Goal: Task Accomplishment & Management: Manage account settings

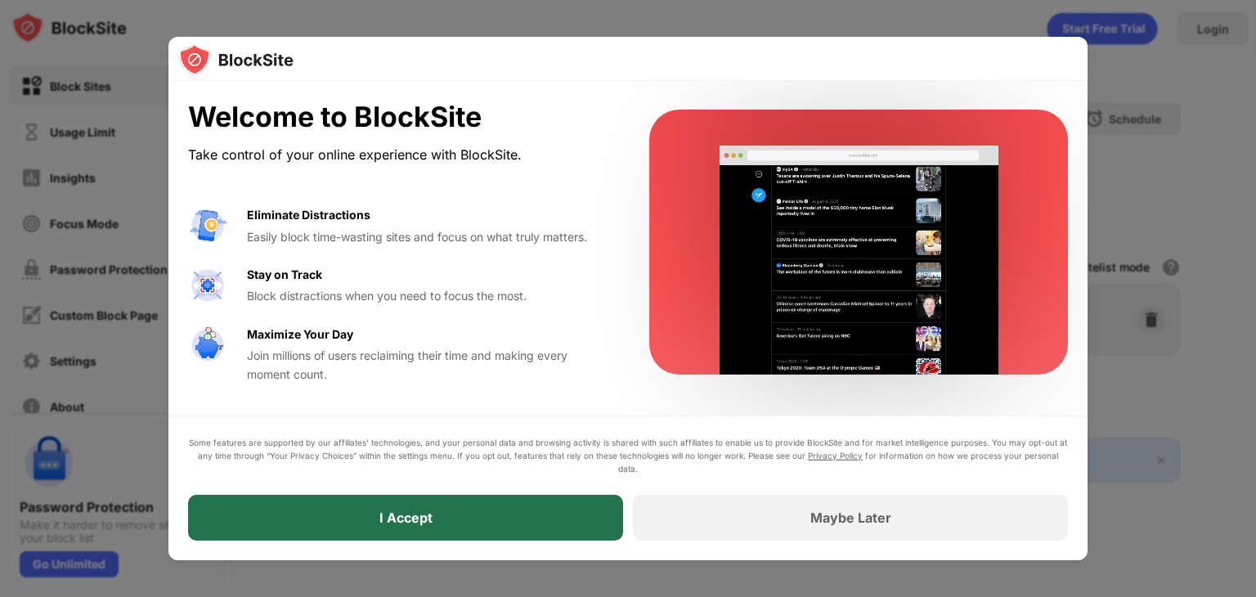
click at [433, 526] on div "I Accept" at bounding box center [405, 518] width 435 height 46
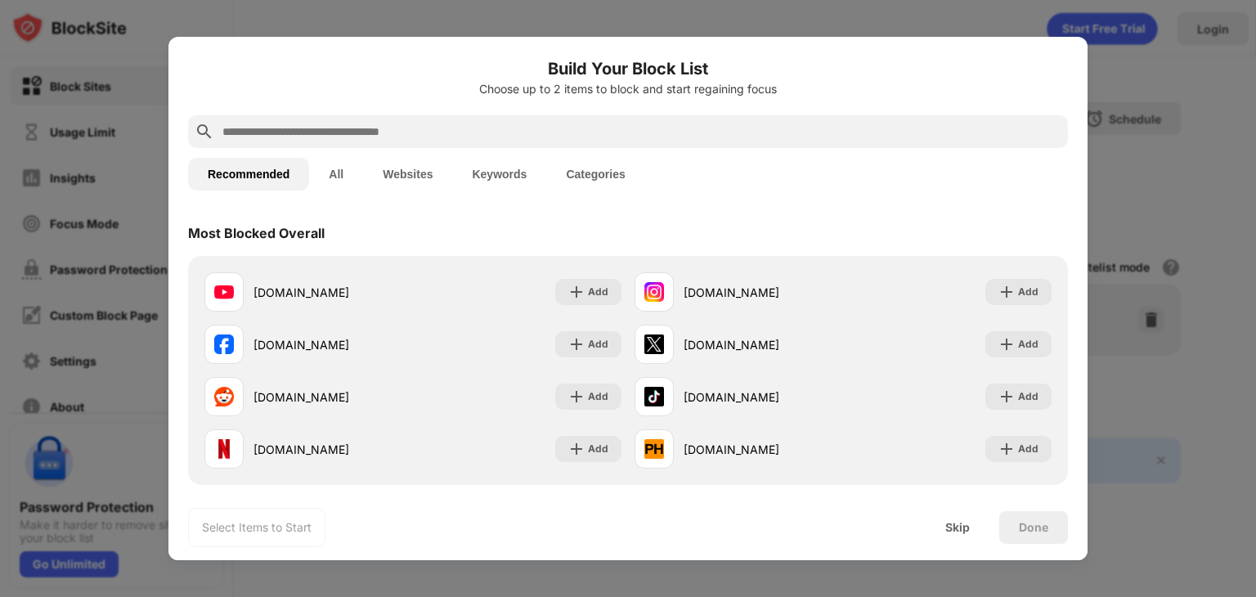
click at [330, 170] on button "All" at bounding box center [336, 174] width 54 height 33
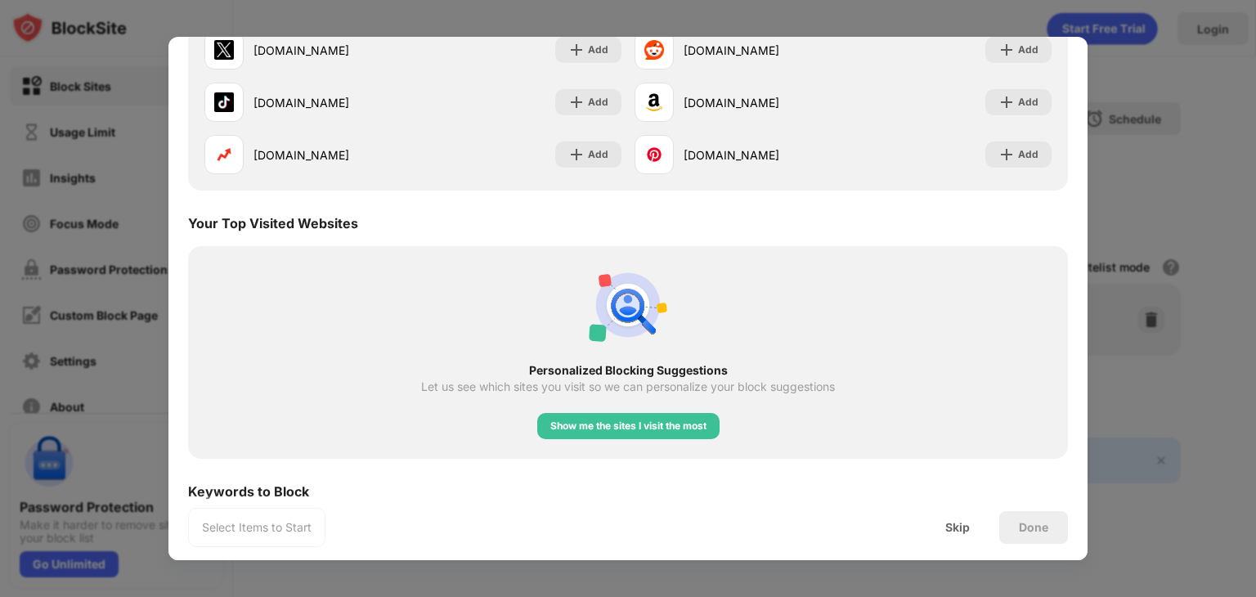
scroll to position [2584, 0]
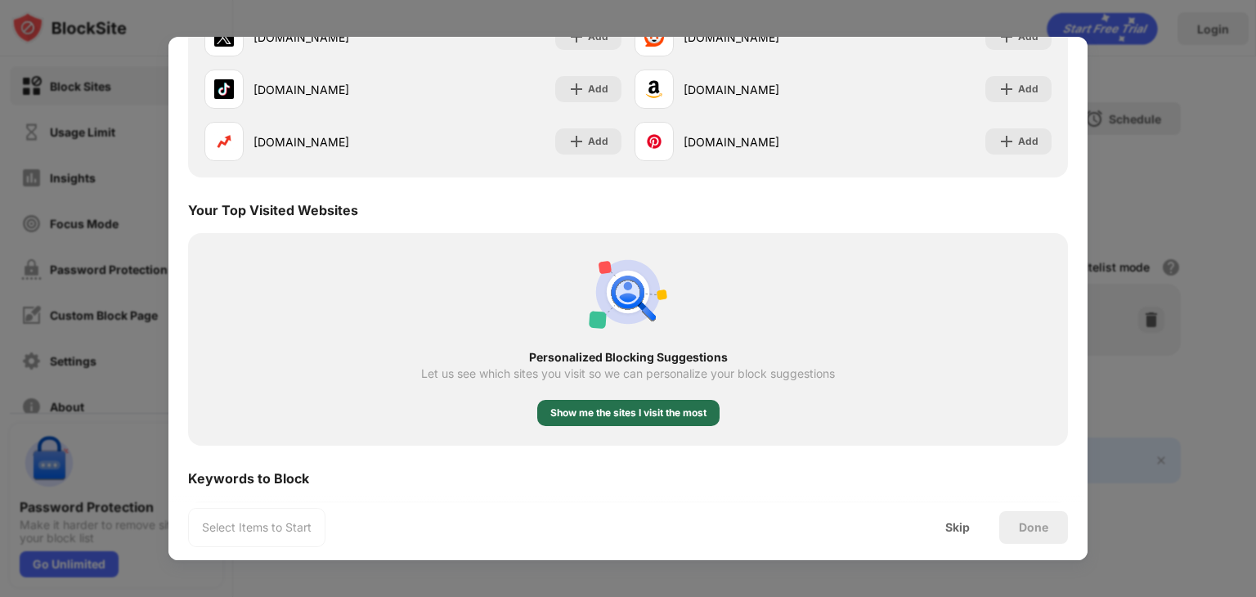
click at [616, 413] on div "Show me the sites I visit the most" at bounding box center [628, 413] width 156 height 16
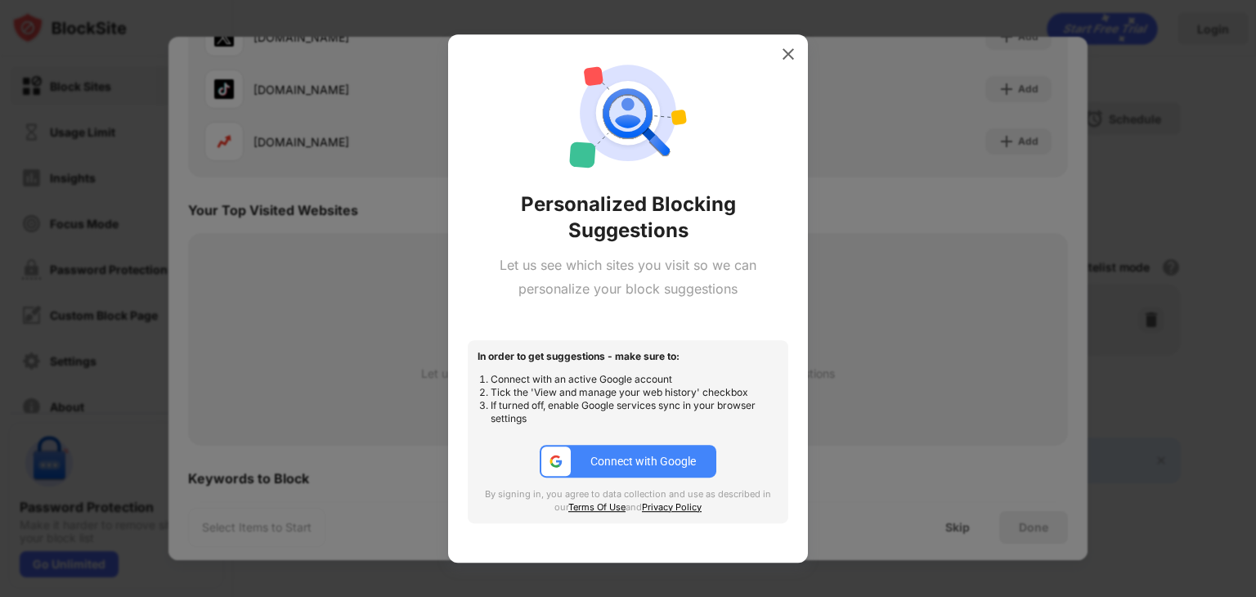
click at [421, 324] on div at bounding box center [628, 298] width 1256 height 597
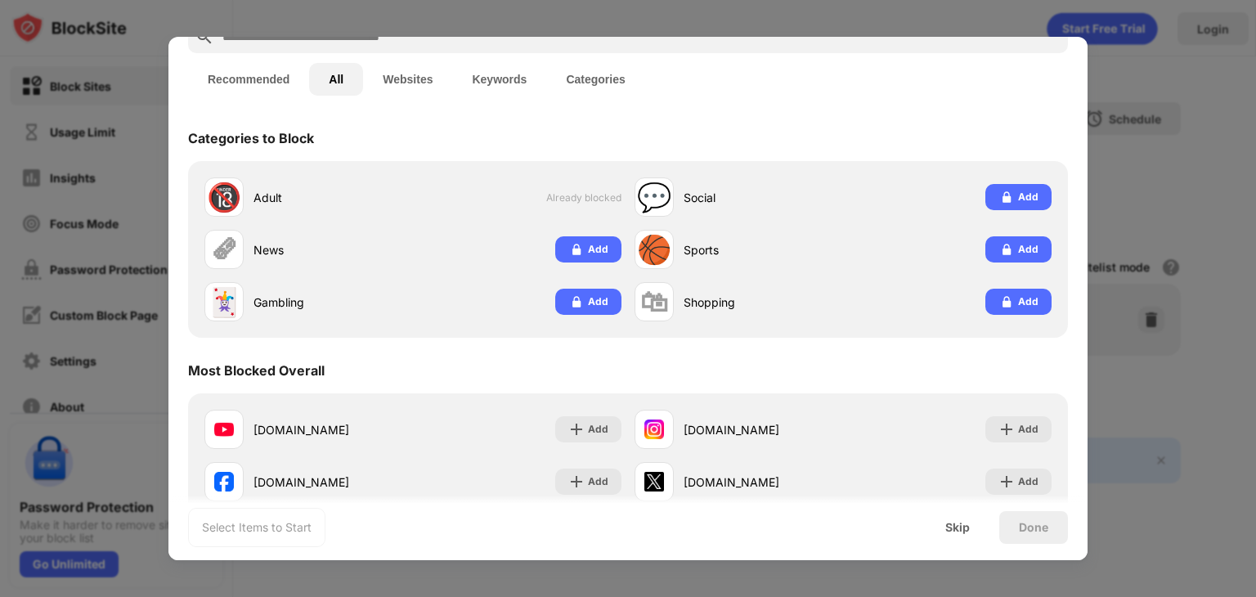
scroll to position [0, 0]
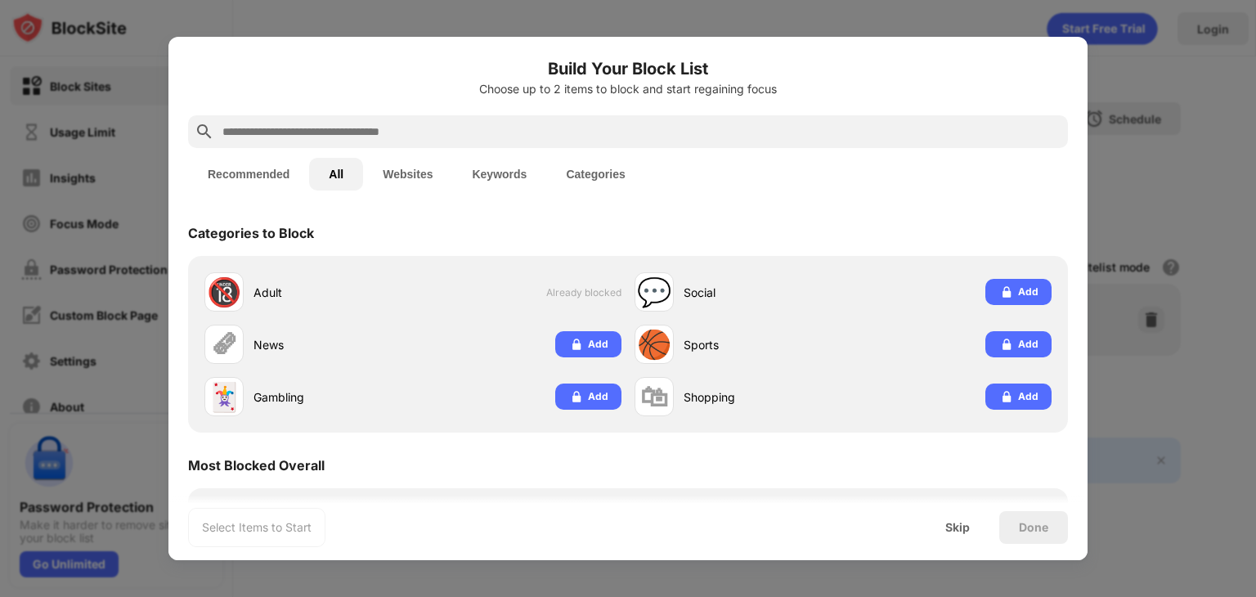
click at [420, 168] on button "Websites" at bounding box center [407, 174] width 89 height 33
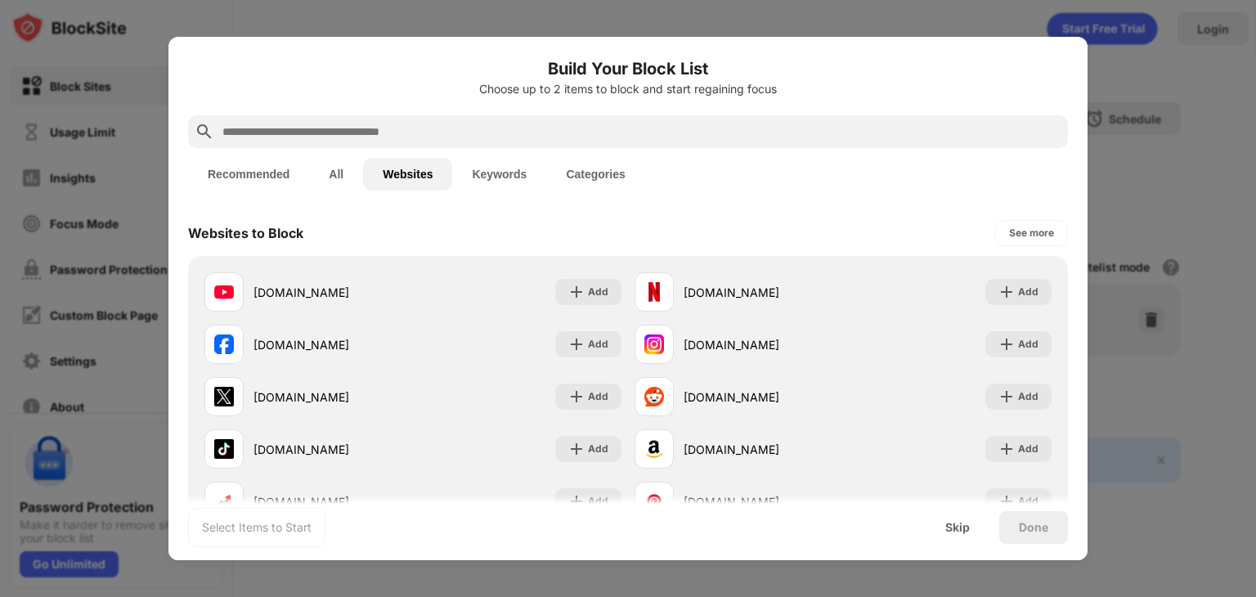
click at [500, 169] on button "Keywords" at bounding box center [499, 174] width 94 height 33
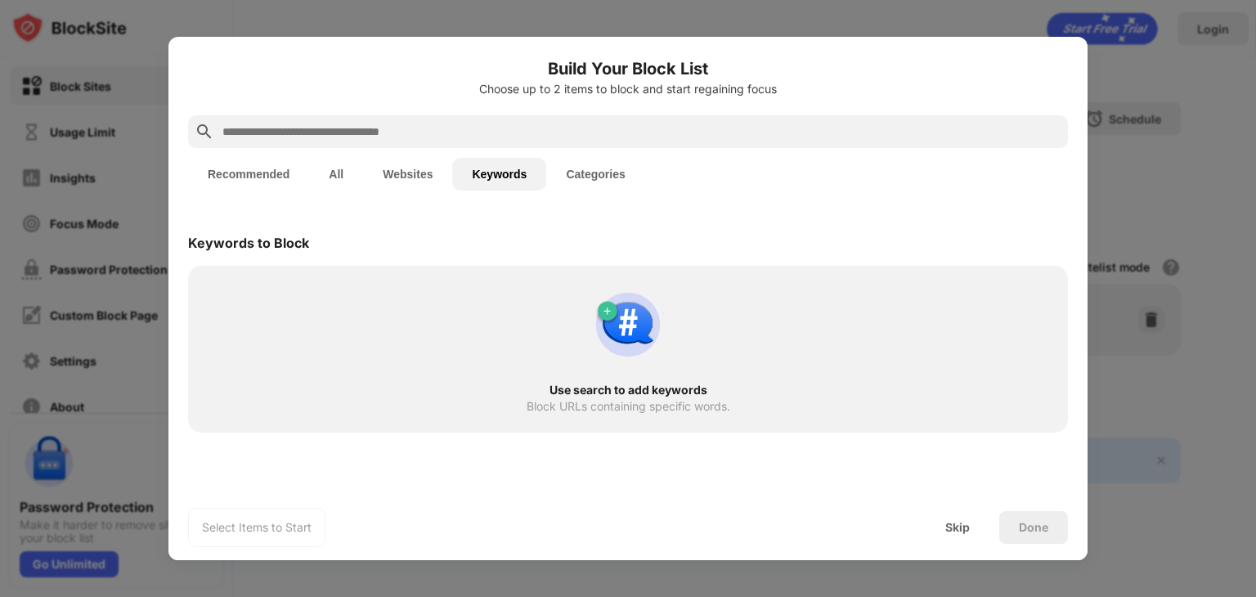
click at [349, 318] on div "Use search to add keywords Block URLs containing specific words." at bounding box center [628, 349] width 860 height 147
click at [611, 173] on button "Categories" at bounding box center [595, 174] width 98 height 33
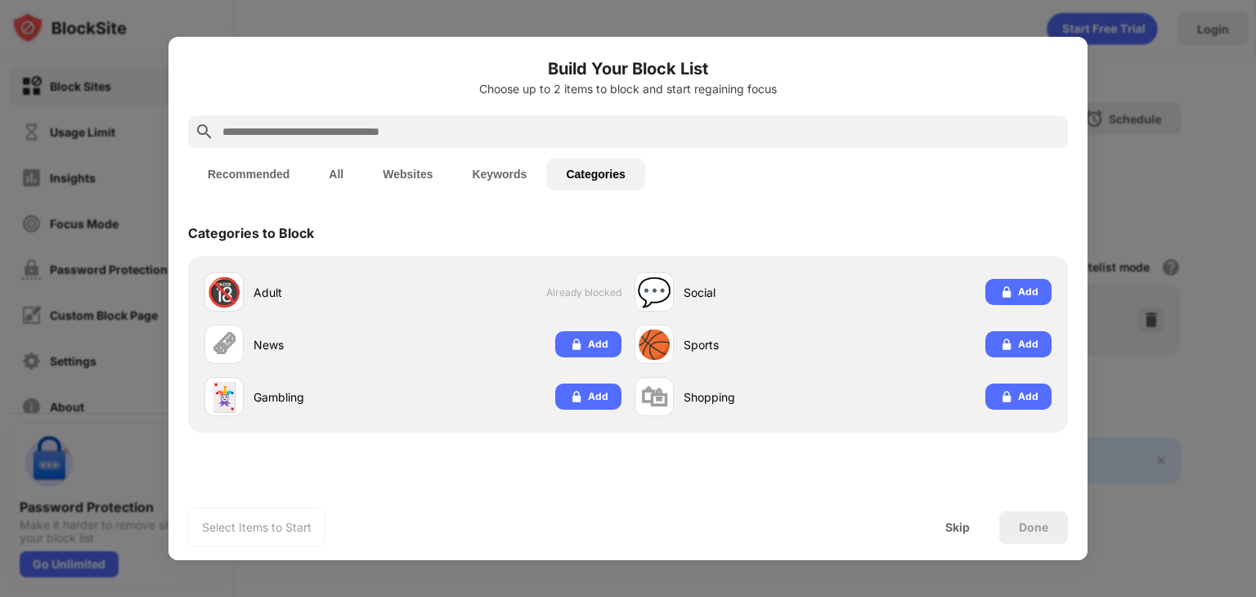
click at [262, 169] on button "Recommended" at bounding box center [248, 174] width 121 height 33
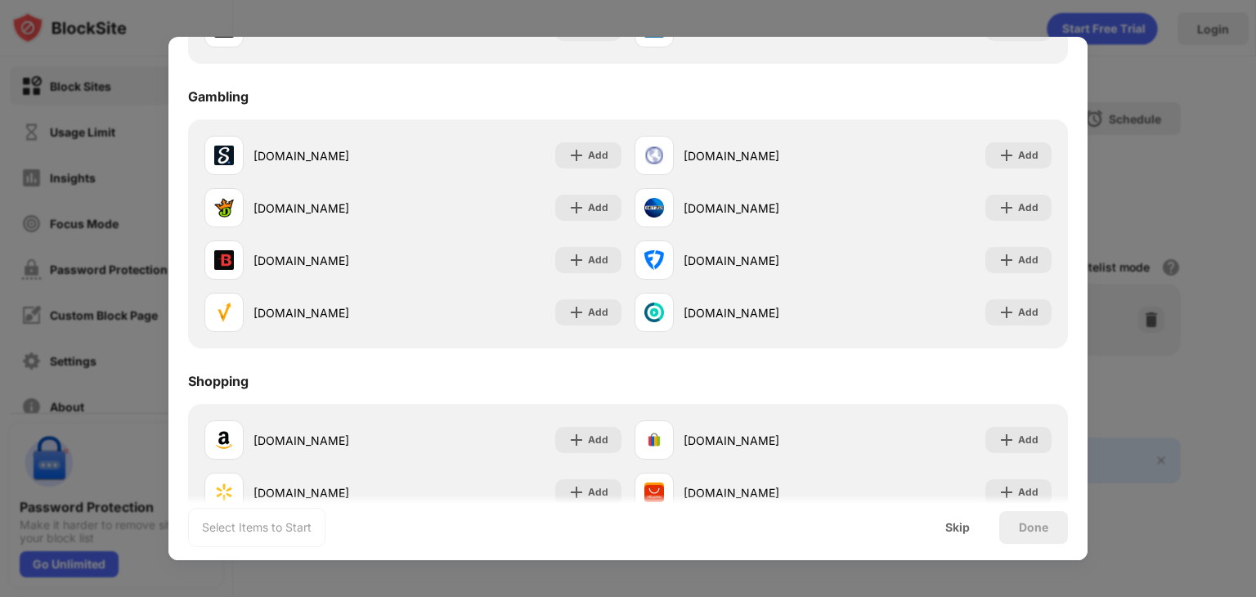
scroll to position [1714, 0]
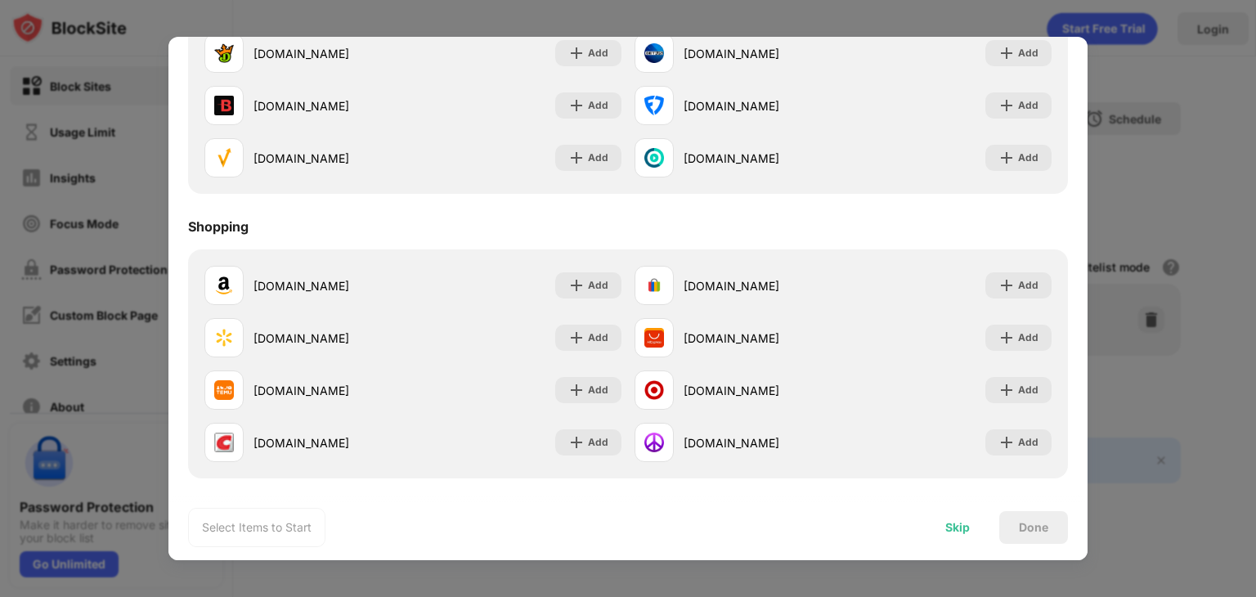
click at [950, 514] on div "Skip" at bounding box center [958, 527] width 64 height 33
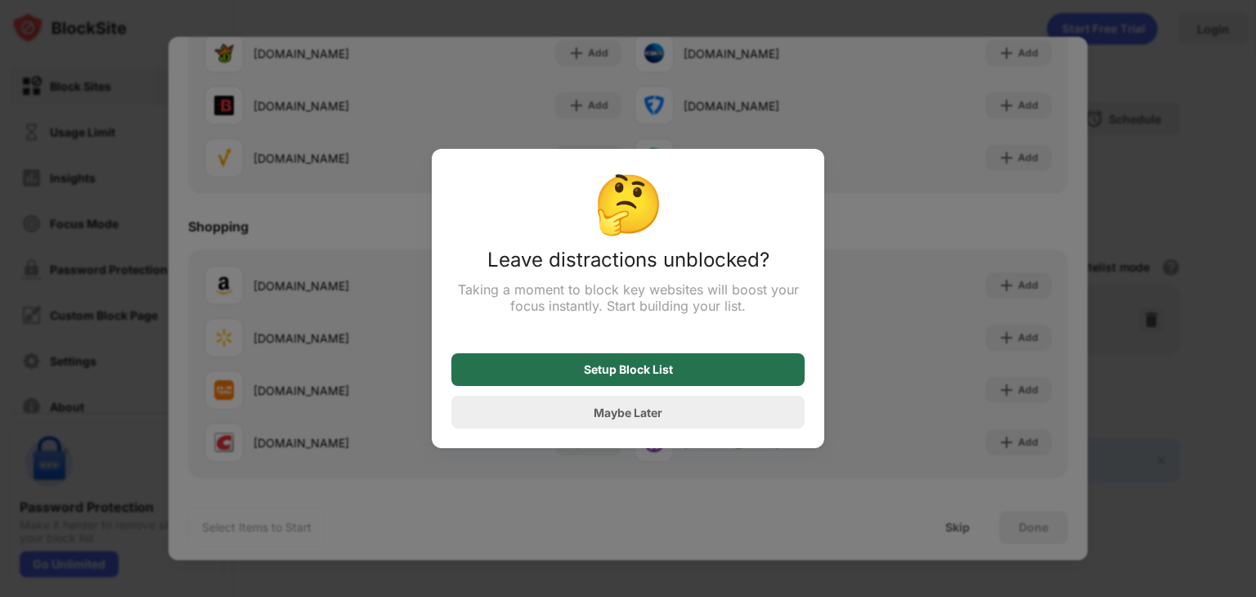
click at [695, 364] on div "Setup Block List" at bounding box center [627, 369] width 353 height 33
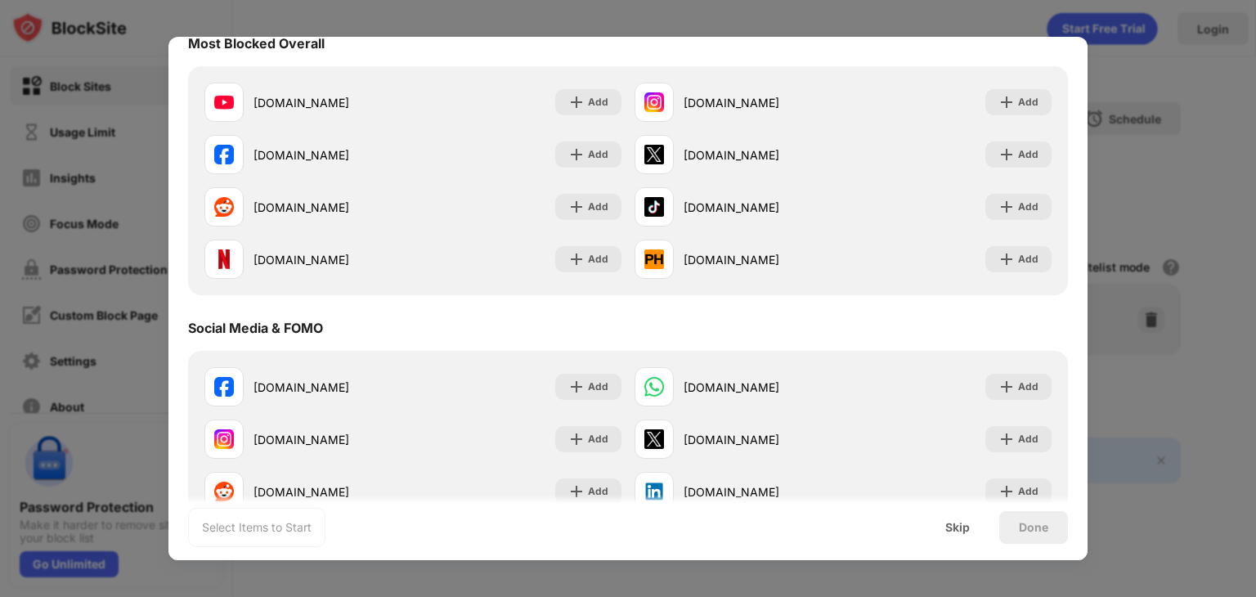
scroll to position [0, 0]
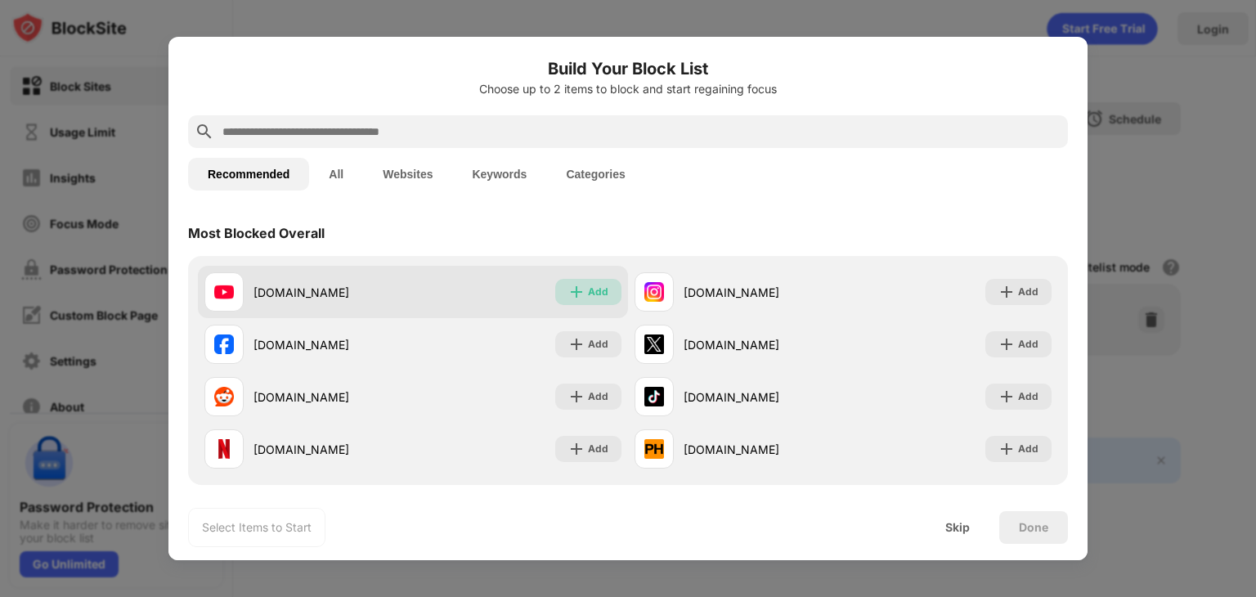
click at [599, 295] on div "Add" at bounding box center [598, 292] width 20 height 16
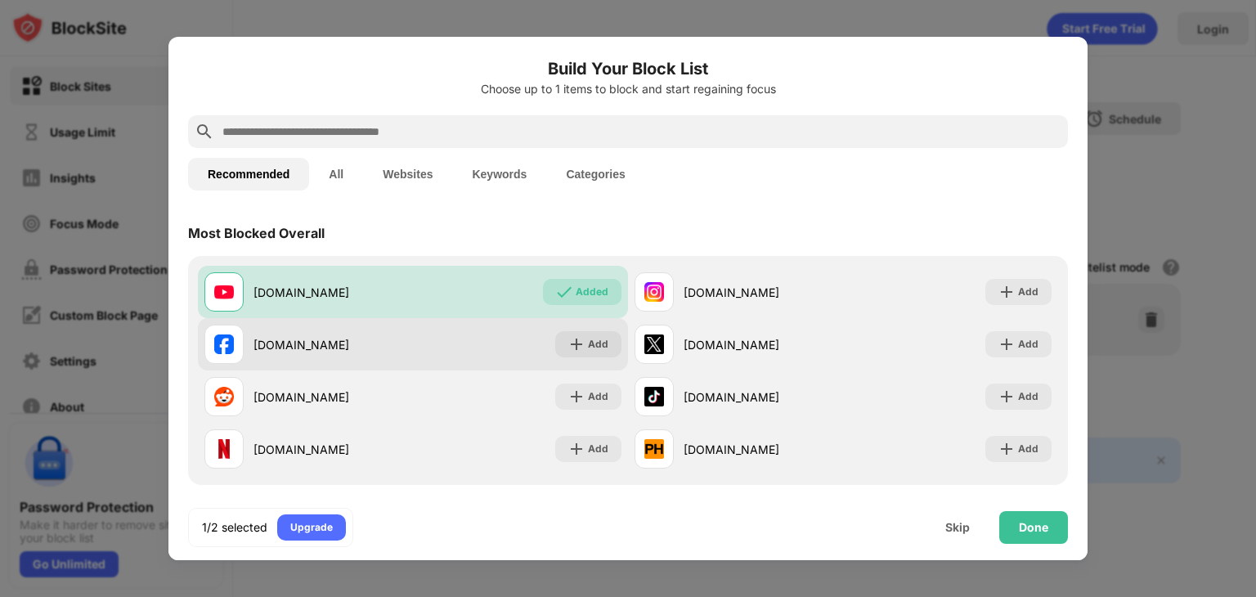
click at [588, 326] on div "[DOMAIN_NAME] Add" at bounding box center [413, 344] width 430 height 52
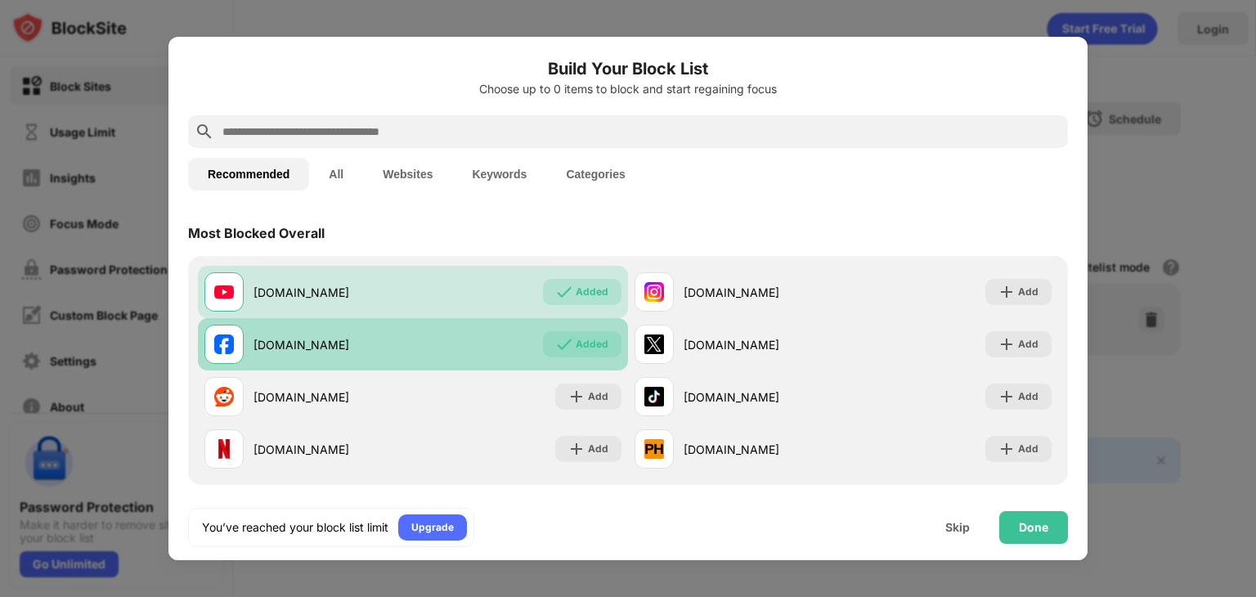
click at [588, 326] on div "[DOMAIN_NAME] Added" at bounding box center [413, 344] width 430 height 52
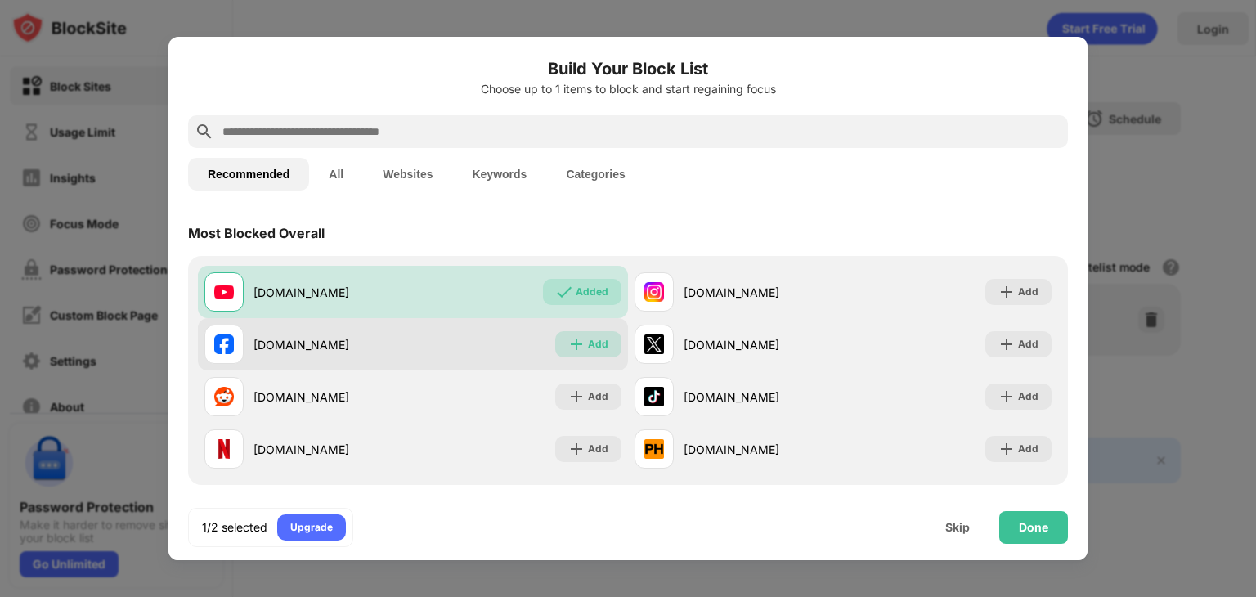
click at [588, 344] on div "Add" at bounding box center [598, 344] width 20 height 16
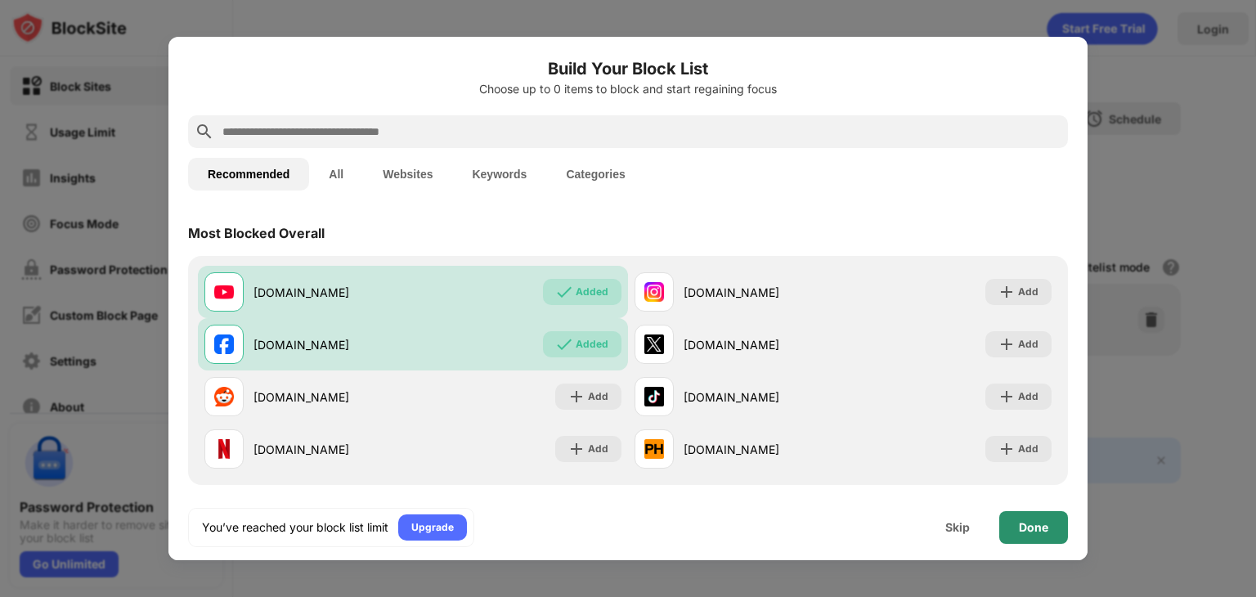
click at [1017, 525] on div "Done" at bounding box center [1033, 527] width 69 height 33
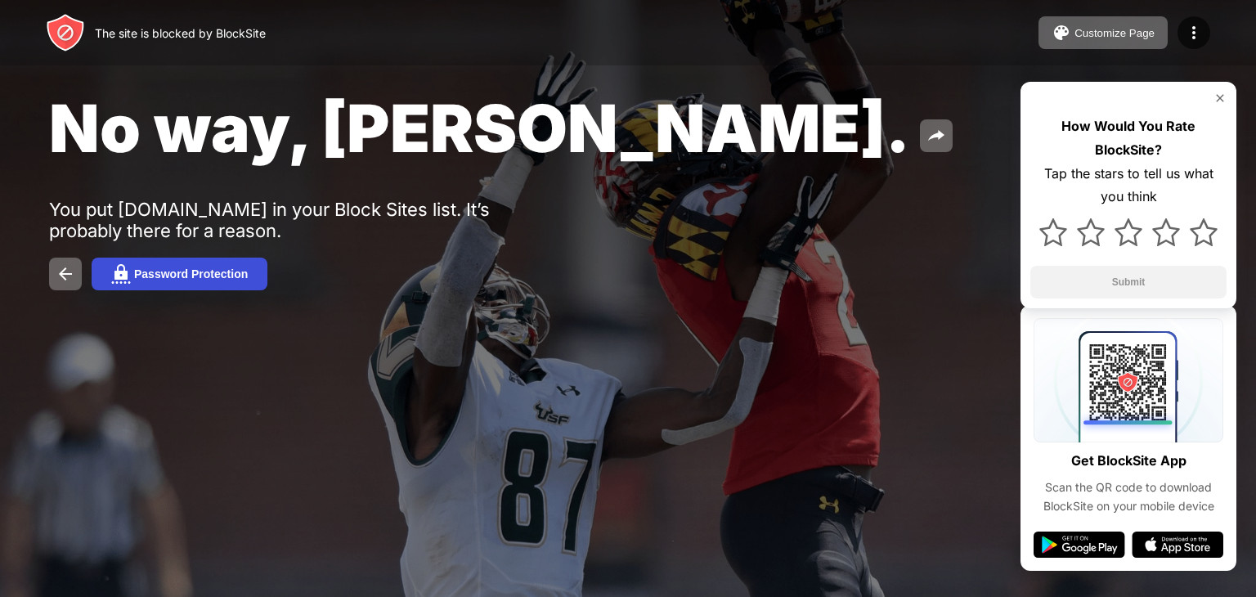
click at [195, 275] on div "Password Protection" at bounding box center [191, 273] width 114 height 13
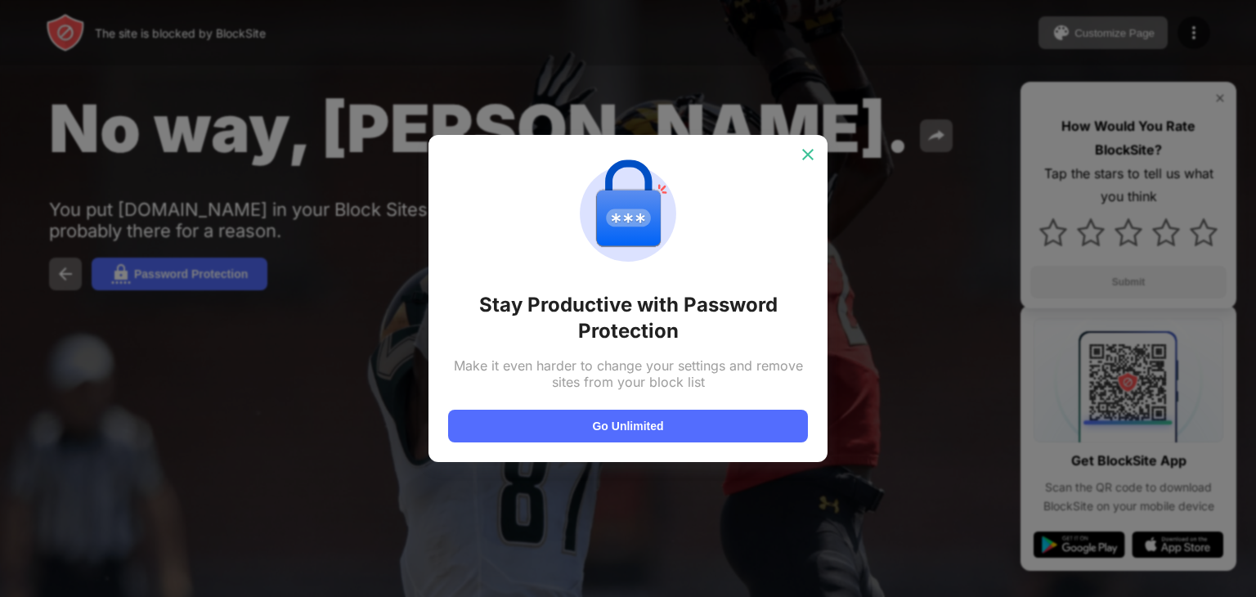
click at [810, 148] on img at bounding box center [808, 154] width 16 height 16
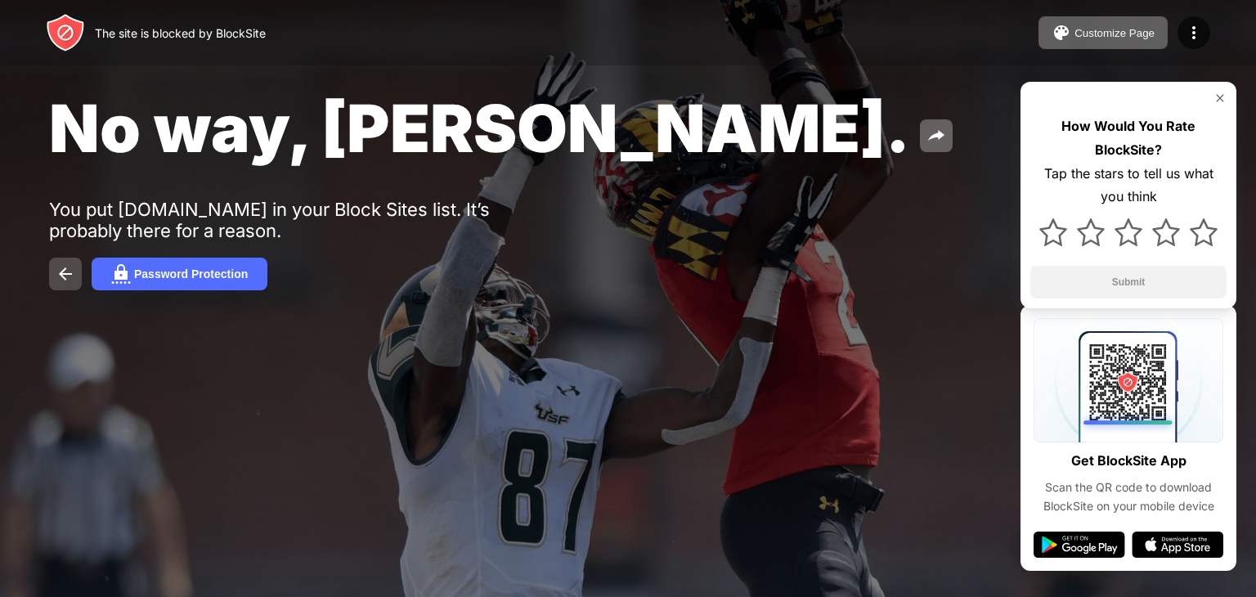
click at [53, 280] on button at bounding box center [65, 274] width 33 height 33
click at [1087, 37] on div "Customize Page" at bounding box center [1115, 33] width 80 height 12
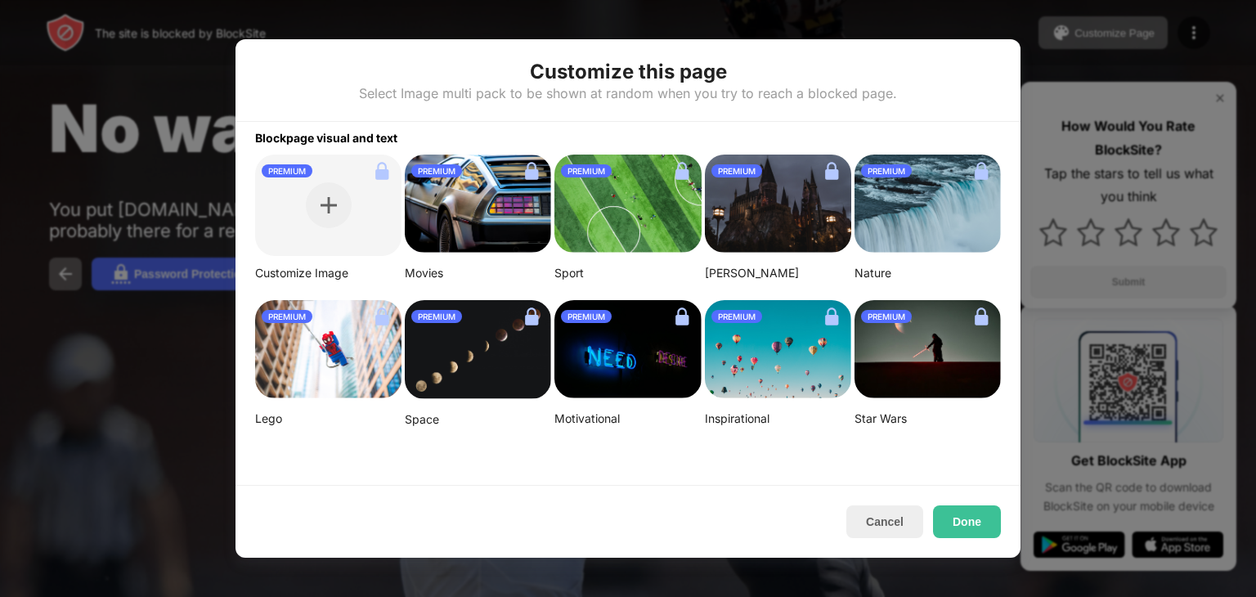
click at [936, 7] on div at bounding box center [628, 298] width 1256 height 597
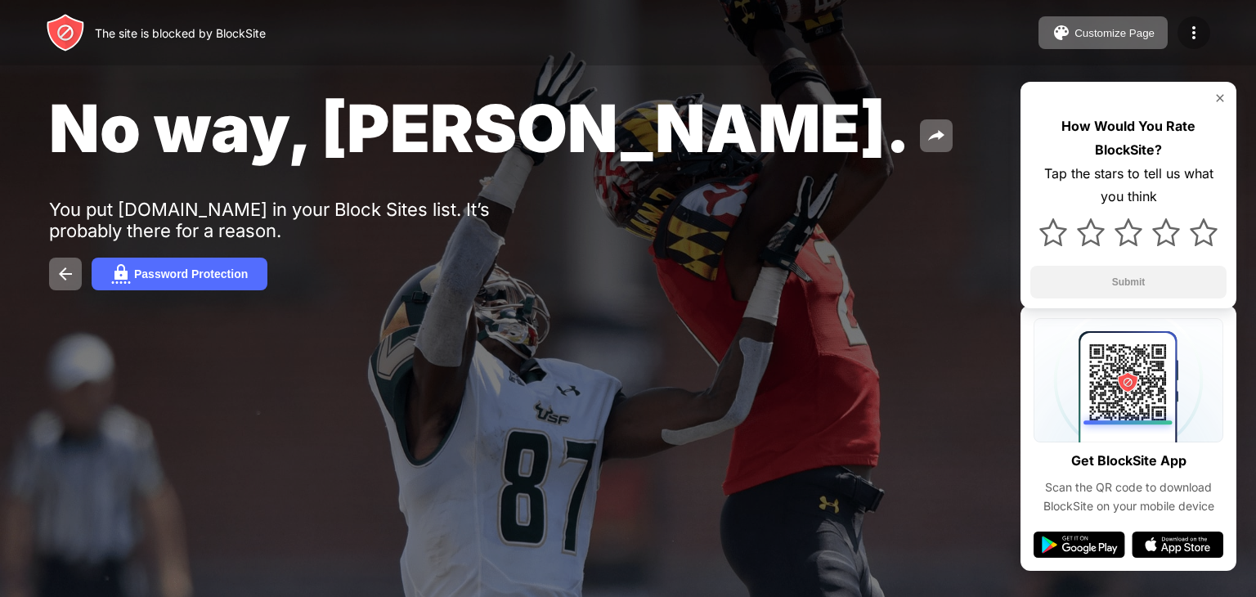
click at [1196, 25] on img at bounding box center [1194, 33] width 20 height 20
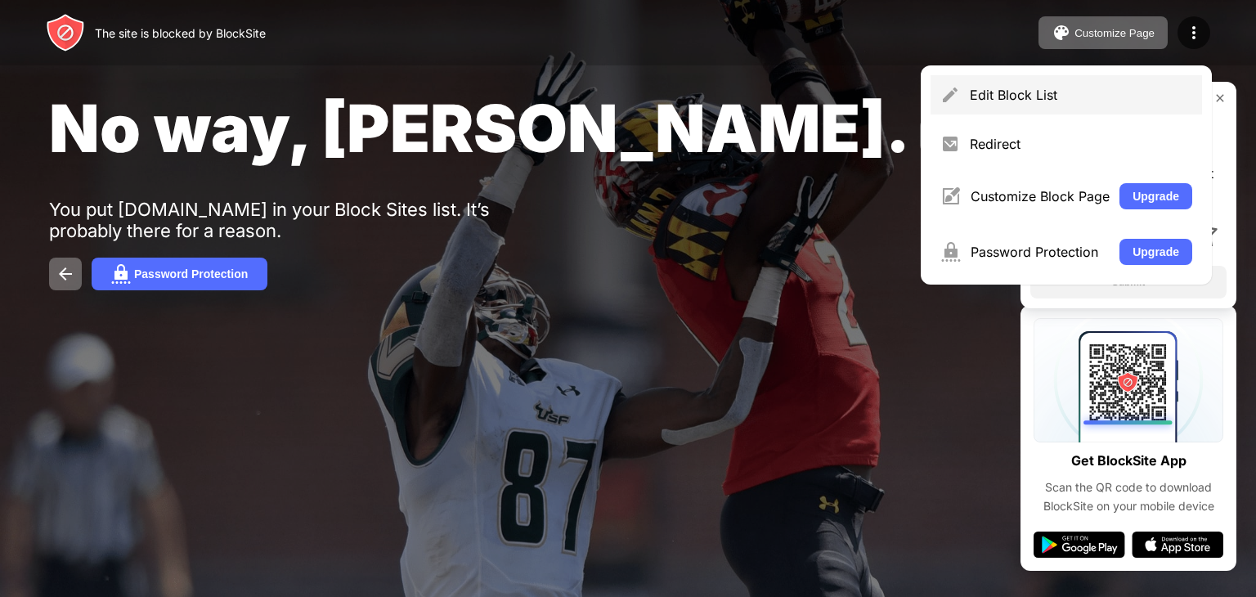
click at [1082, 96] on div "Edit Block List" at bounding box center [1081, 95] width 222 height 16
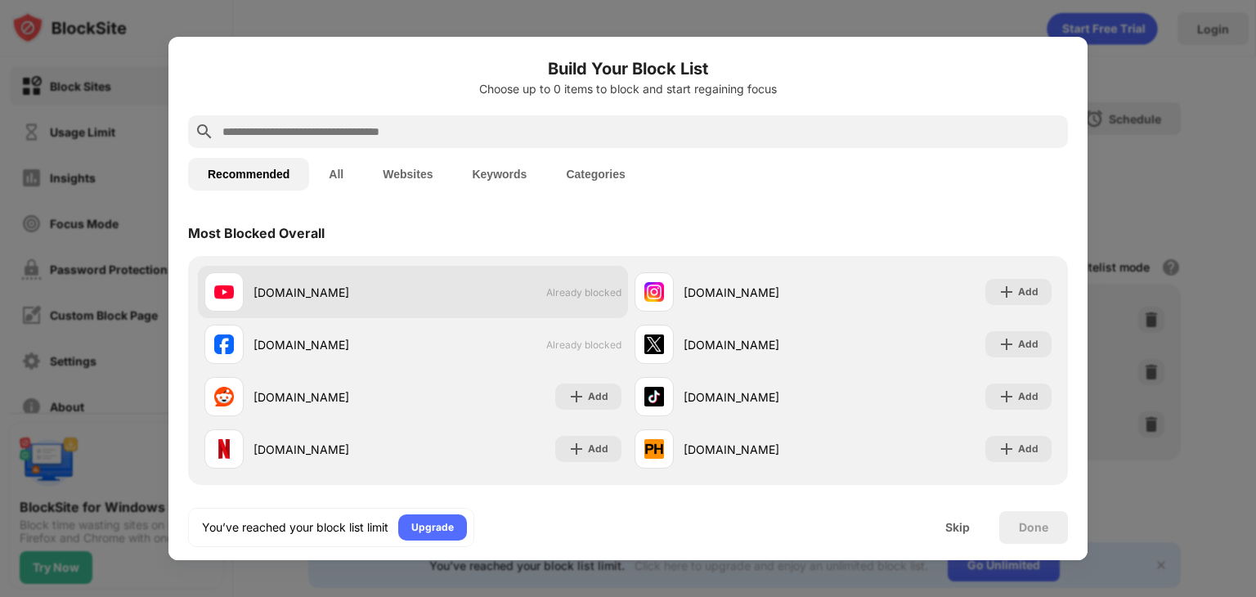
click at [590, 289] on span "Already blocked" at bounding box center [583, 292] width 75 height 12
click at [576, 291] on span "Already blocked" at bounding box center [583, 292] width 75 height 12
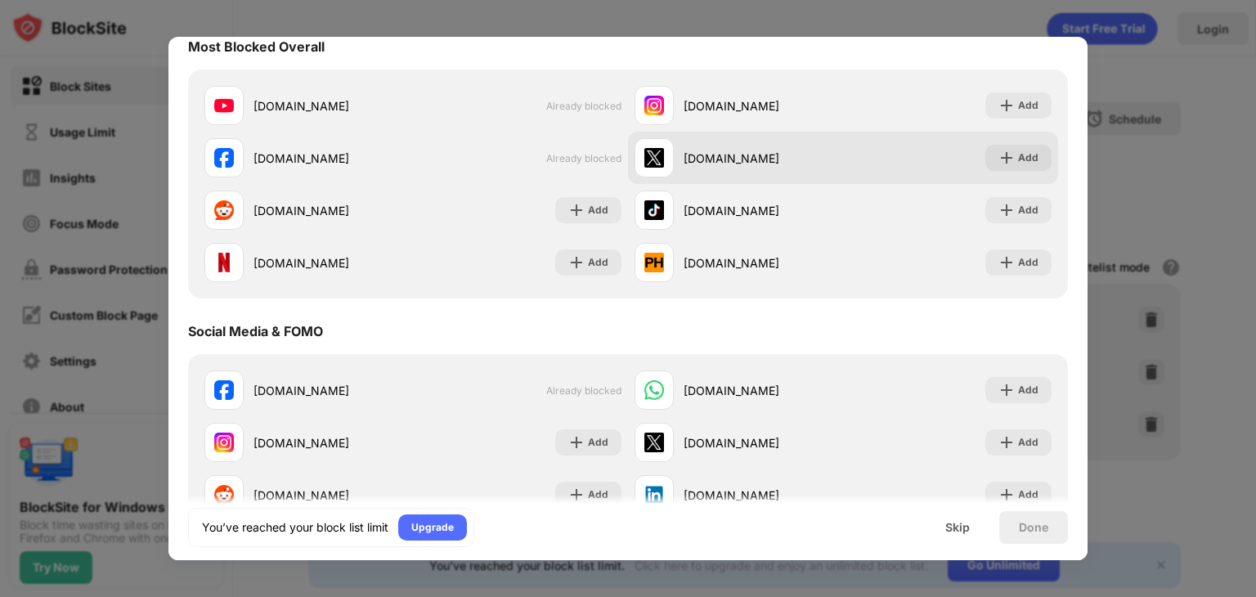
scroll to position [188, 0]
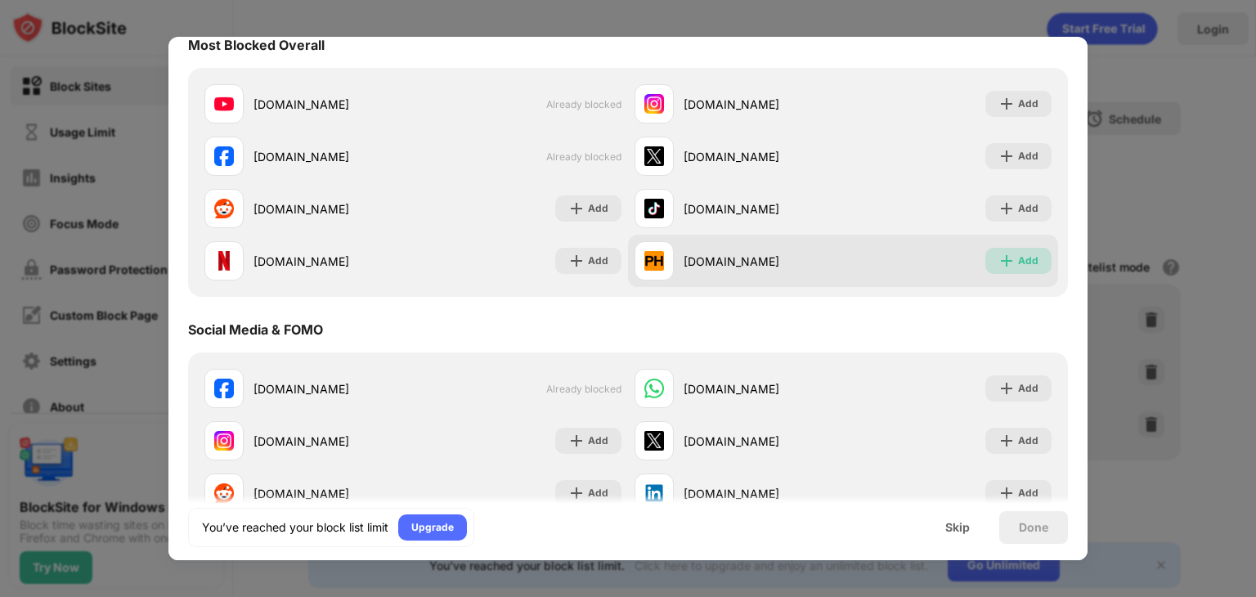
click at [1018, 256] on div "Add" at bounding box center [1028, 261] width 20 height 16
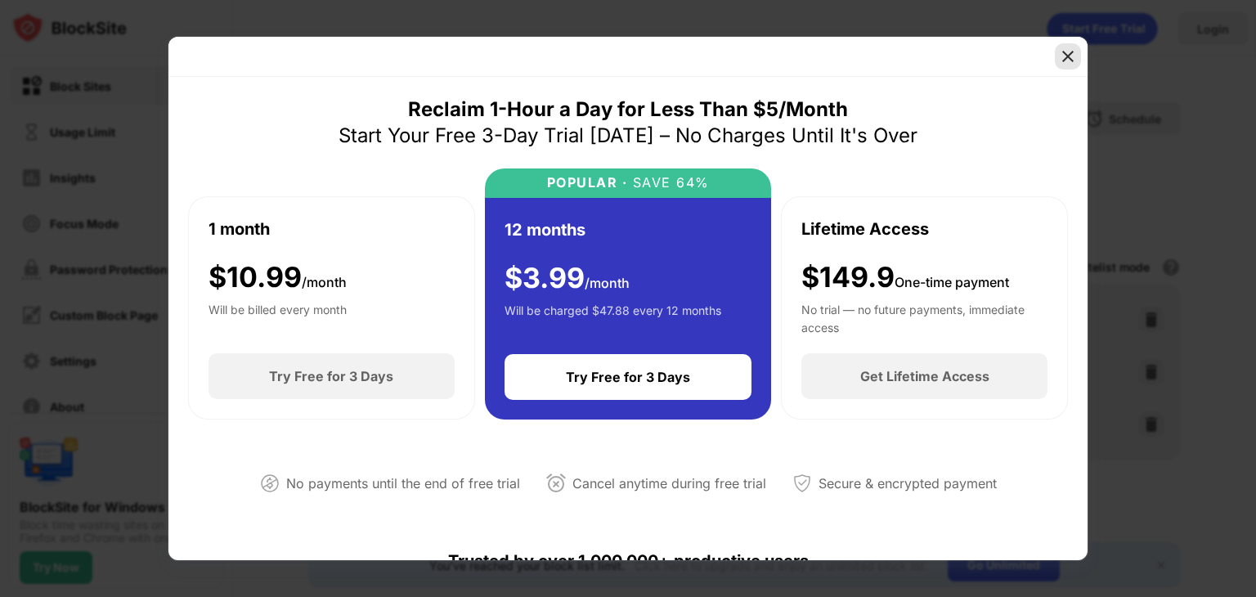
click at [1075, 53] on img at bounding box center [1068, 56] width 16 height 16
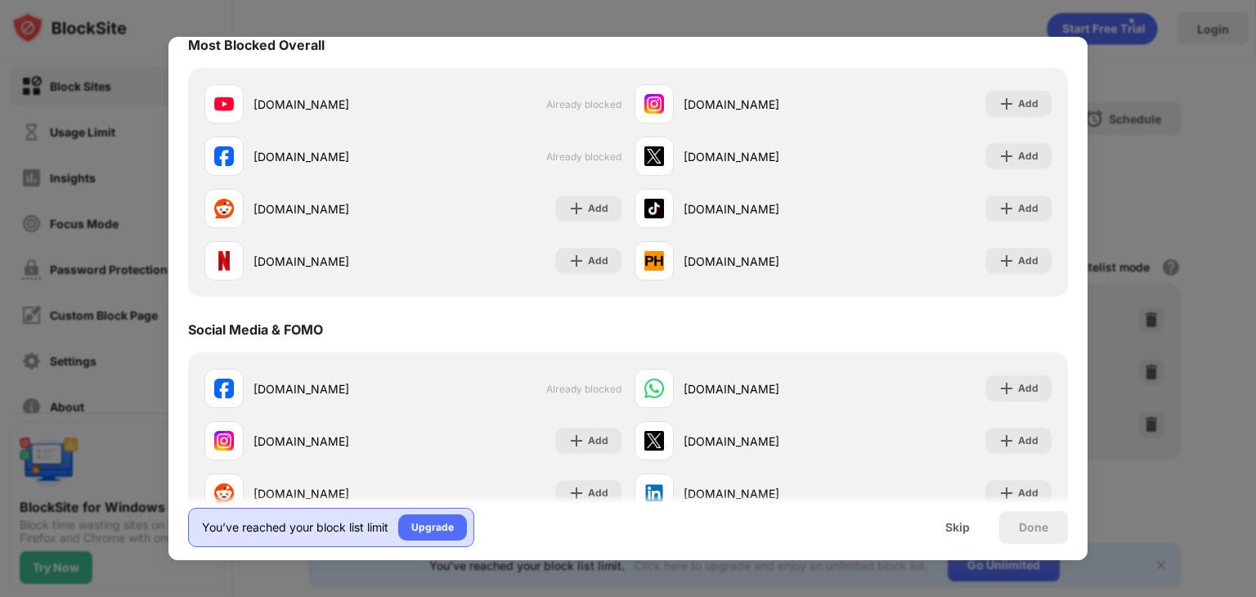
click at [313, 529] on div "You’ve reached your block list limit" at bounding box center [295, 527] width 186 height 16
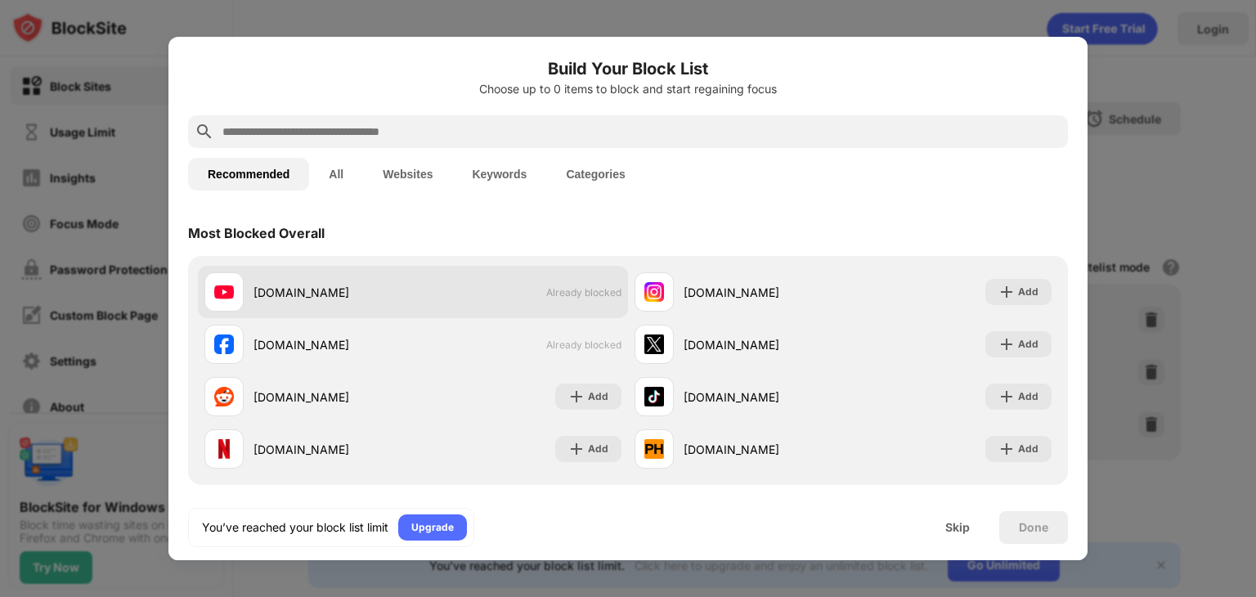
click at [448, 308] on div "youtube.com Already blocked" at bounding box center [413, 292] width 430 height 52
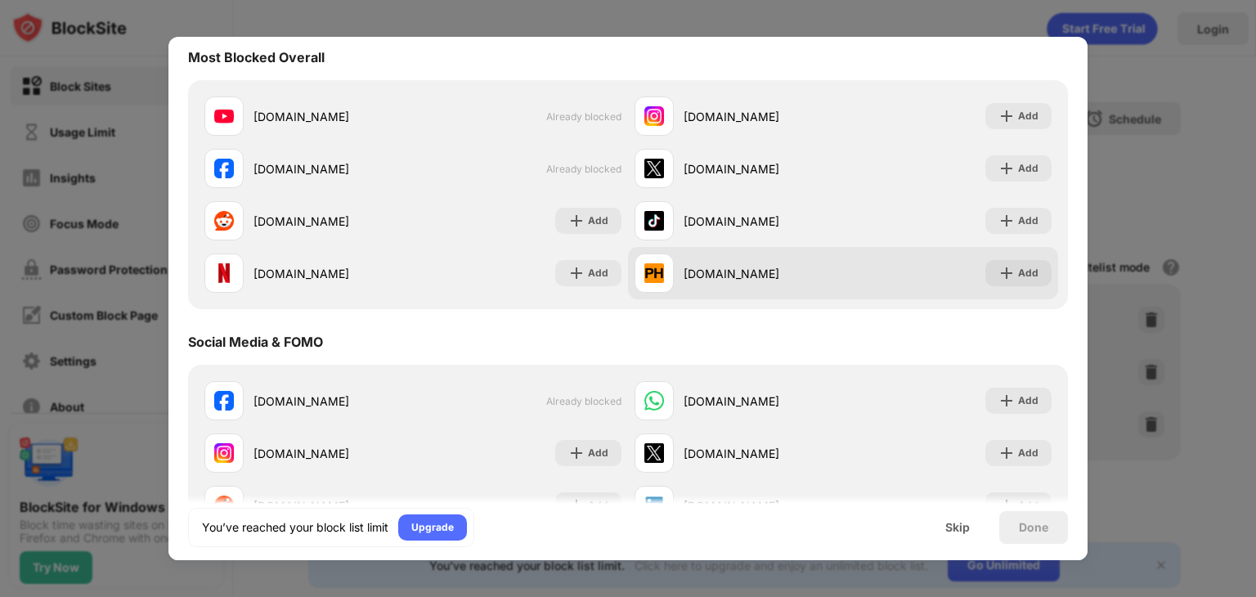
scroll to position [154, 0]
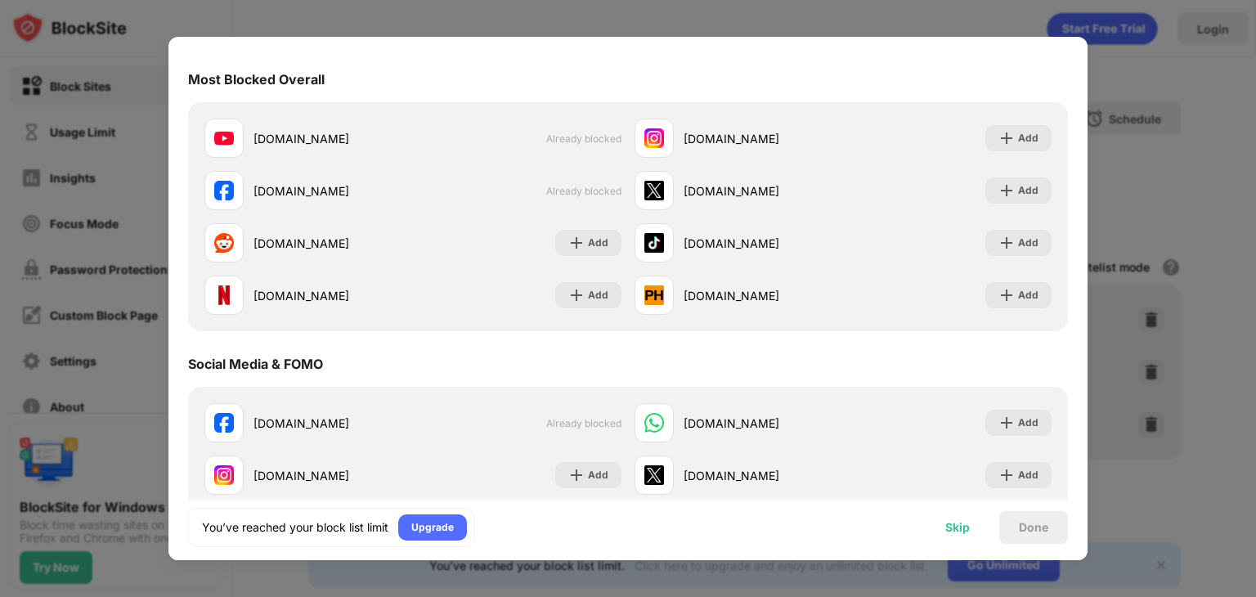
click at [954, 525] on div "Skip" at bounding box center [957, 527] width 25 height 13
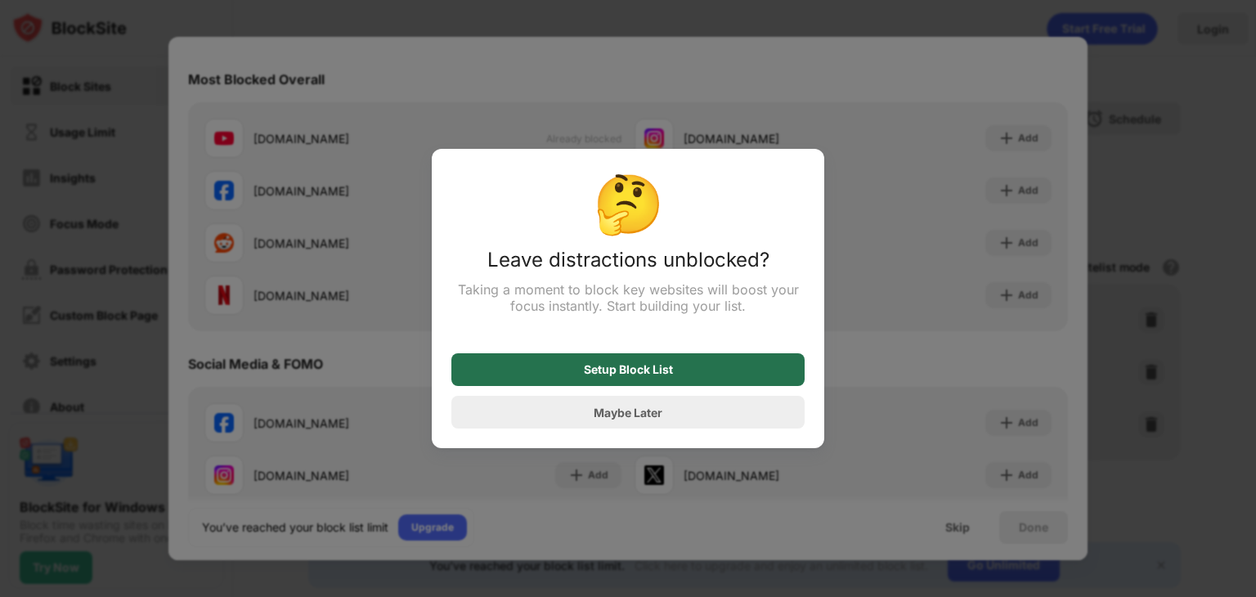
click at [675, 374] on div "Setup Block List" at bounding box center [627, 369] width 353 height 33
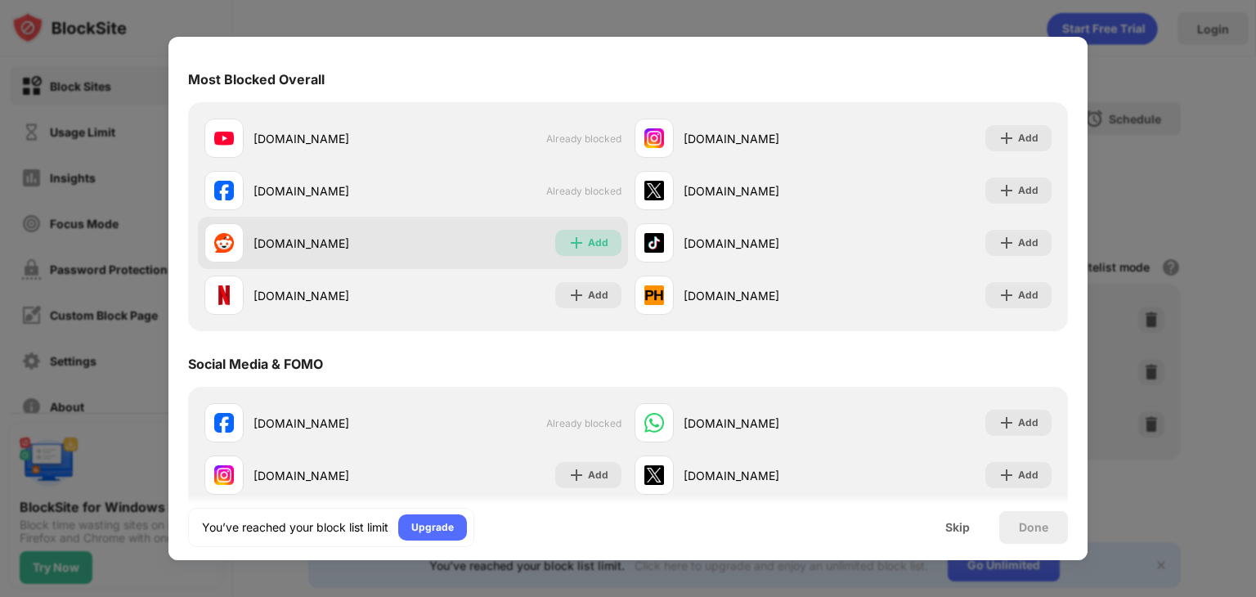
click at [581, 246] on div "Add" at bounding box center [588, 243] width 66 height 26
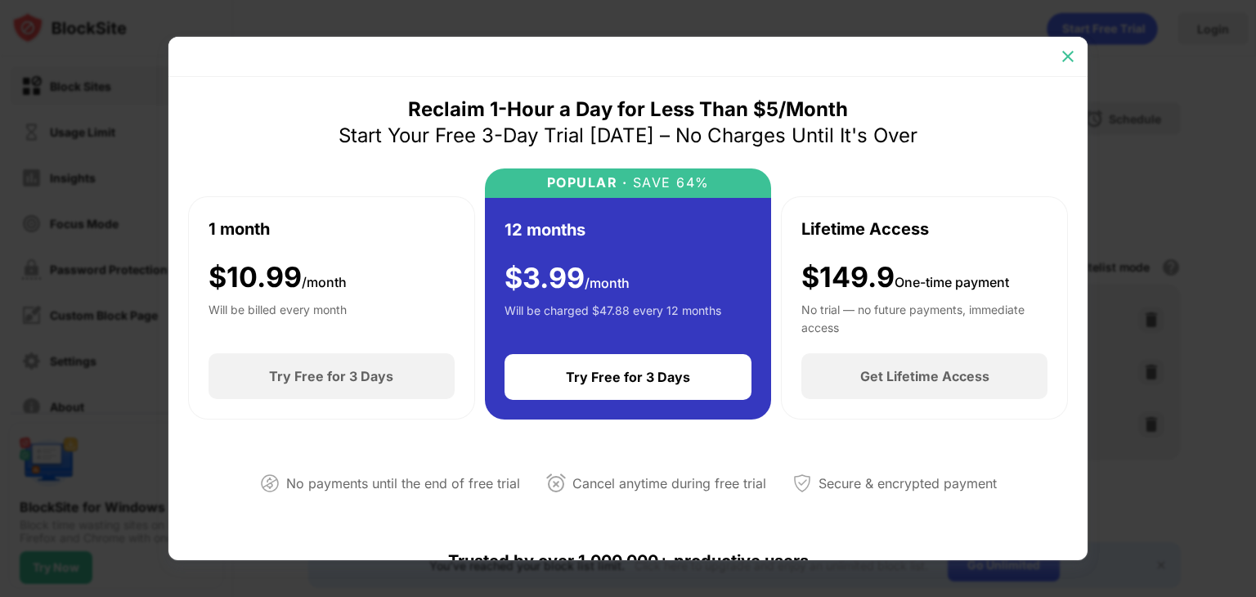
click at [1076, 47] on div at bounding box center [1068, 56] width 26 height 26
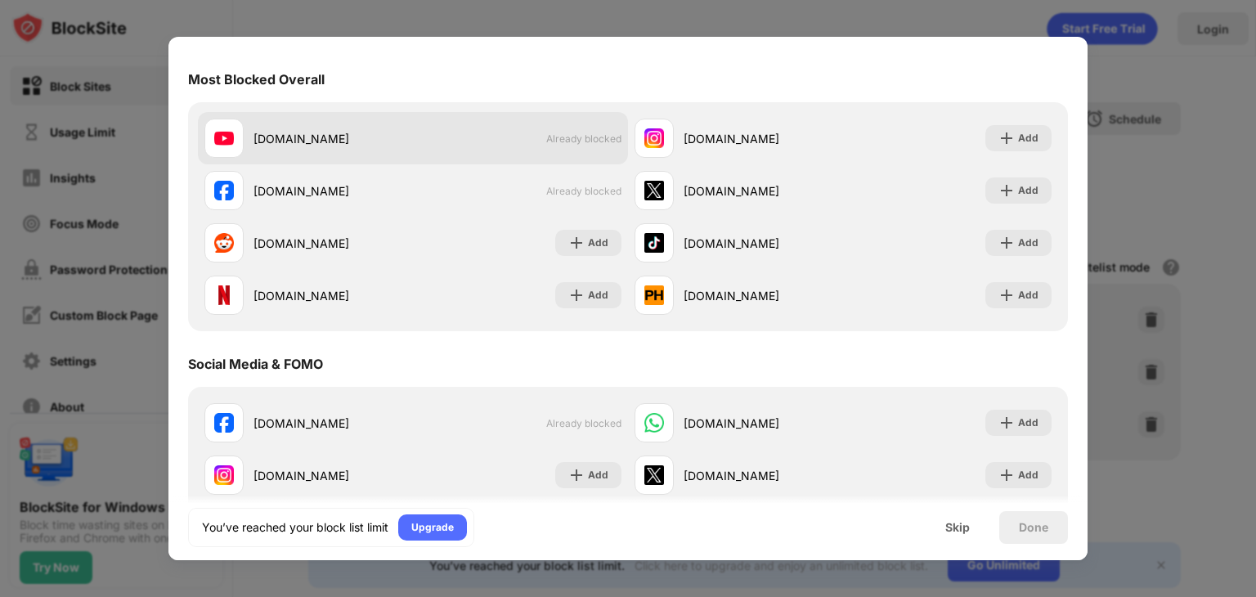
click at [582, 139] on span "Already blocked" at bounding box center [583, 138] width 75 height 12
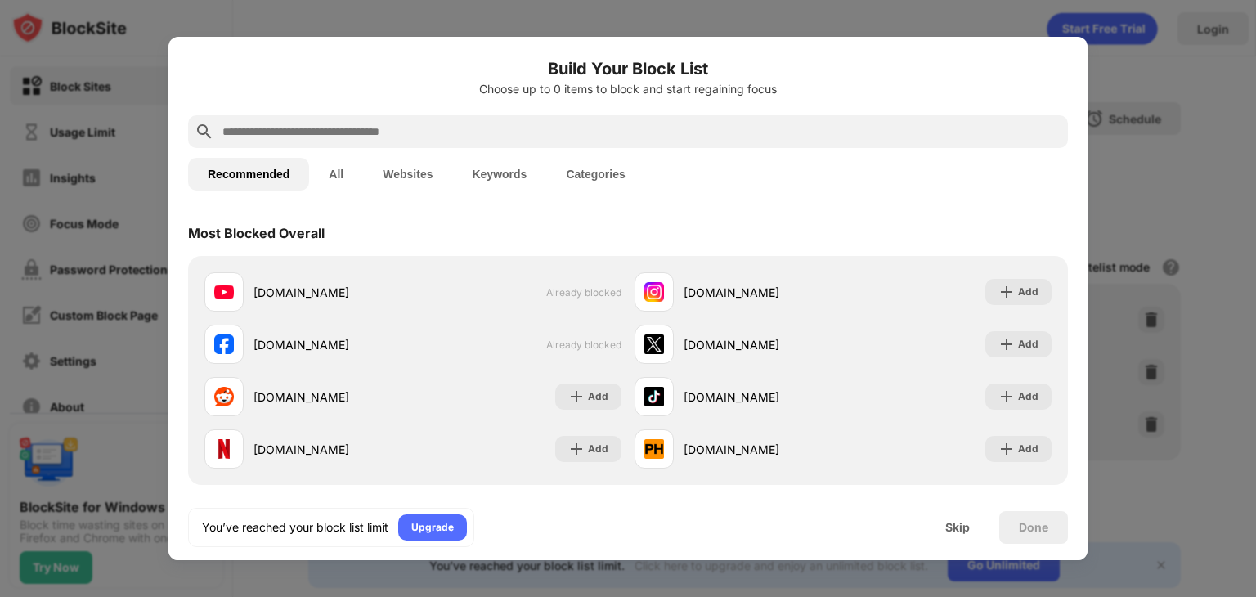
click at [1205, 195] on div at bounding box center [628, 298] width 1256 height 597
drag, startPoint x: 1205, startPoint y: 195, endPoint x: 951, endPoint y: 531, distance: 420.4
click at [951, 596] on div "Build Your Block List Choose up to 0 items to block and start regaining focus R…" at bounding box center [628, 597] width 1256 height 0
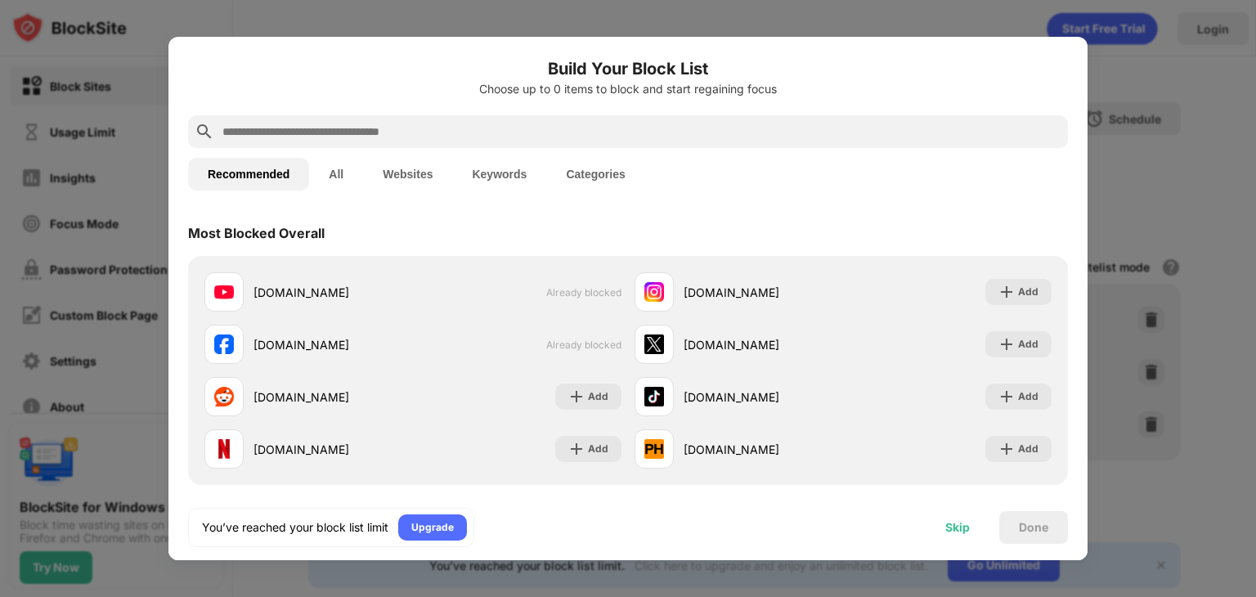
click at [951, 531] on div "Skip" at bounding box center [957, 527] width 25 height 13
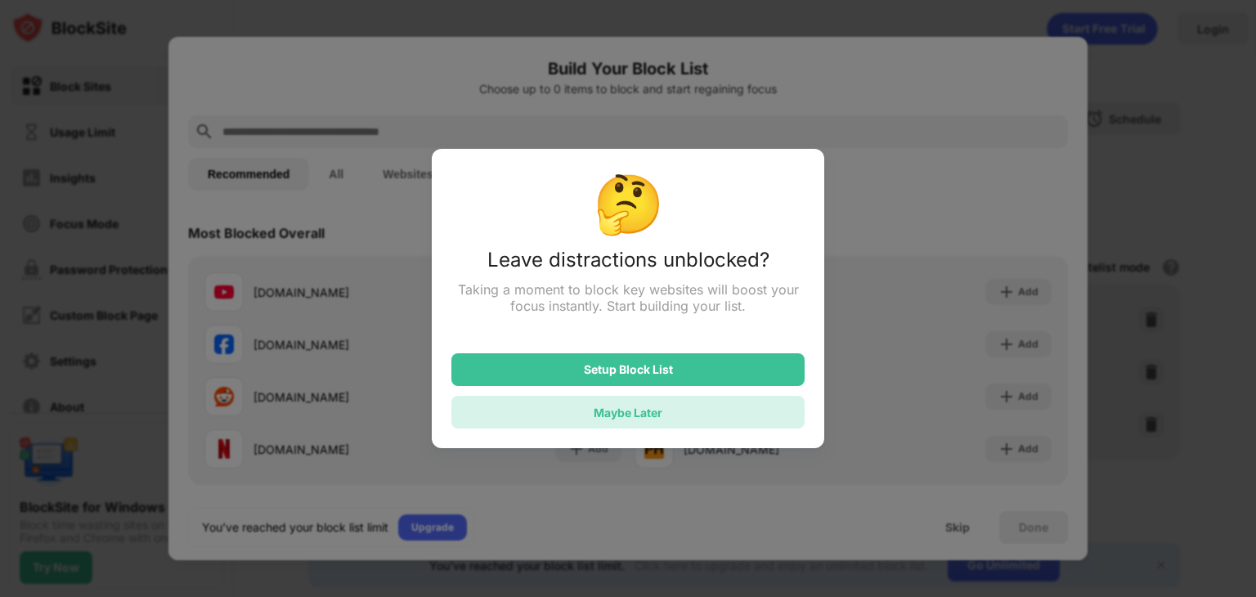
click at [725, 415] on div "Maybe Later" at bounding box center [627, 412] width 353 height 33
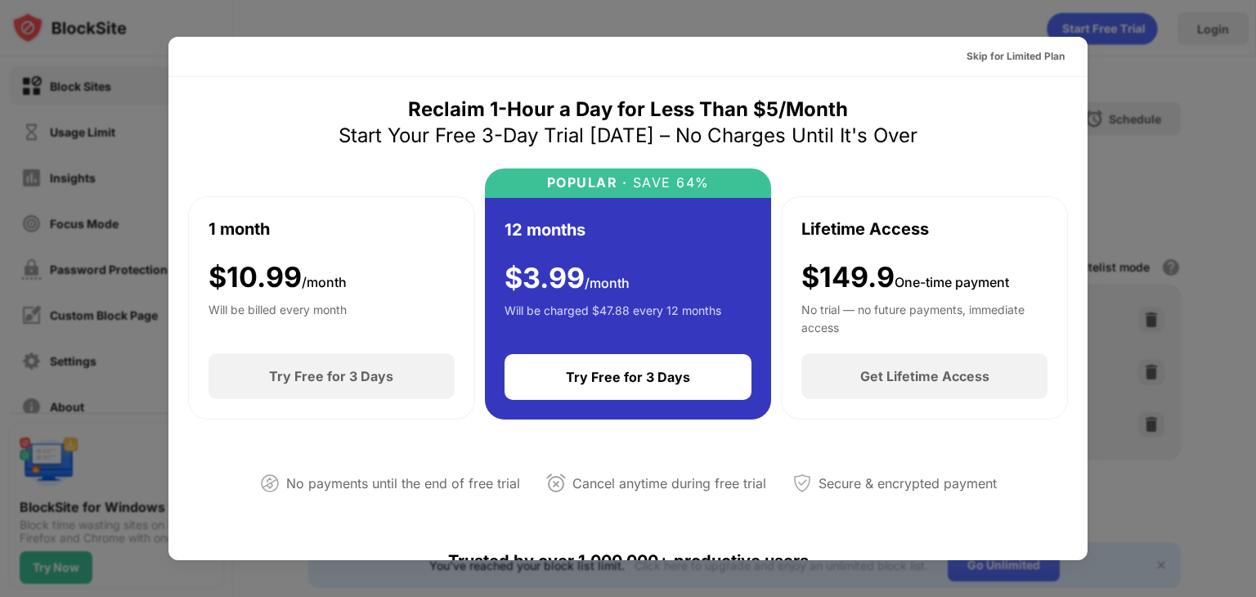
click at [1173, 99] on div at bounding box center [628, 298] width 1256 height 597
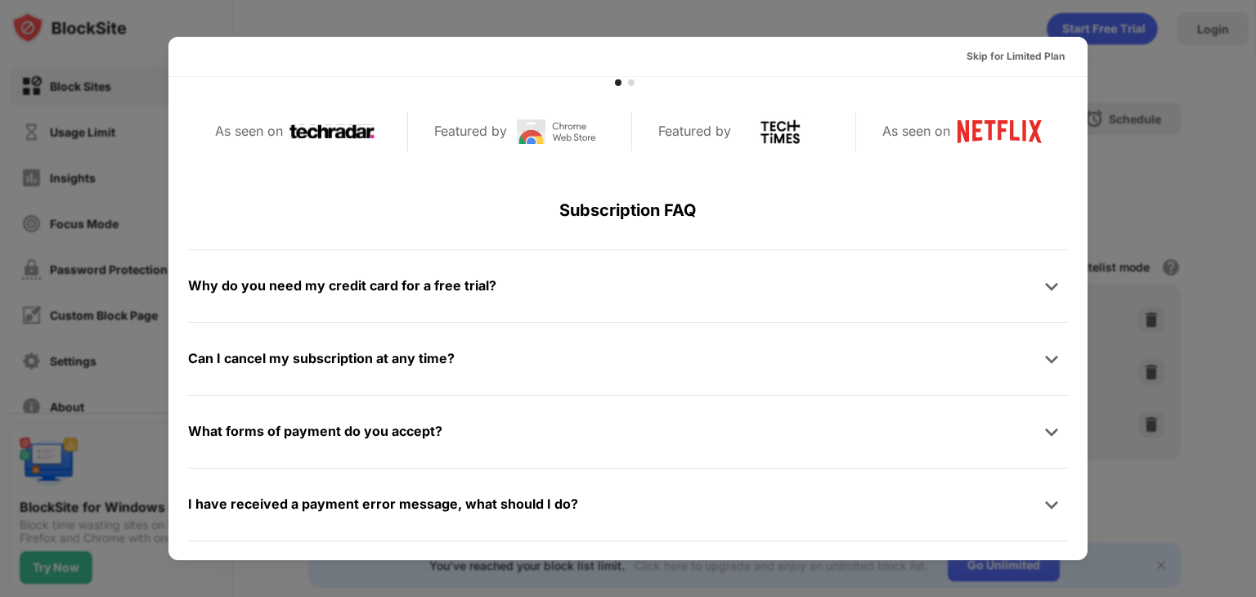
scroll to position [797, 0]
